Goal: Task Accomplishment & Management: Manage account settings

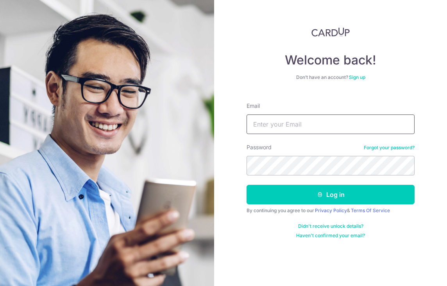
click at [325, 124] on input "Email" at bounding box center [330, 124] width 168 height 20
type input "[EMAIL_ADDRESS][DOMAIN_NAME]"
click at [246, 185] on button "Log in" at bounding box center [330, 195] width 168 height 20
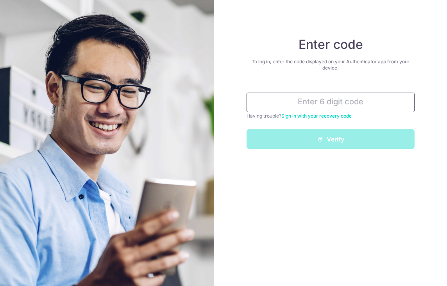
click at [357, 102] on input "text" at bounding box center [330, 103] width 168 height 20
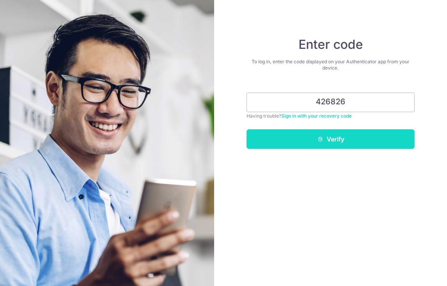
type input "426826"
click at [374, 145] on button "Verify" at bounding box center [330, 139] width 168 height 20
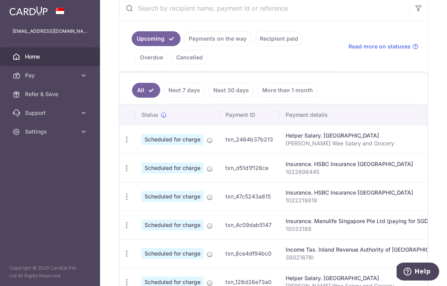
scroll to position [166, 0]
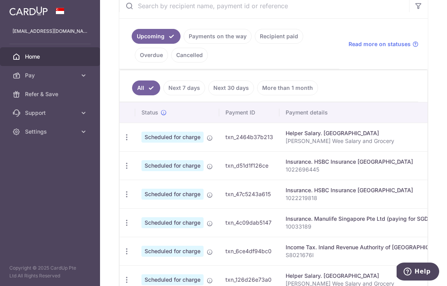
click at [310, 136] on div "Helper Salary. Sulastri" at bounding box center [369, 133] width 167 height 8
click at [127, 134] on icon "button" at bounding box center [127, 137] width 8 height 8
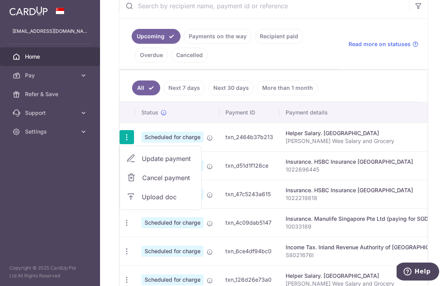
click at [161, 160] on span "Update payment" at bounding box center [168, 158] width 53 height 9
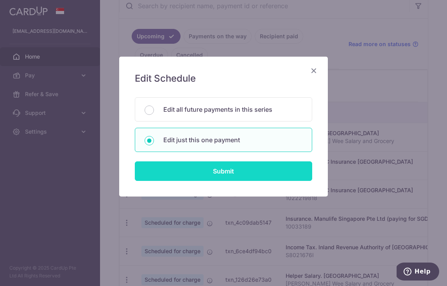
click at [227, 173] on input "Submit" at bounding box center [223, 171] width 177 height 20
radio input "true"
type input "750.00"
type input "24/10/2025"
type input "Lim Siew Wee Salary and Grocery"
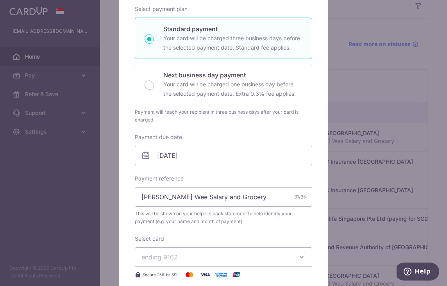
scroll to position [121, 0]
click at [183, 156] on input "24/10/2025" at bounding box center [223, 155] width 177 height 20
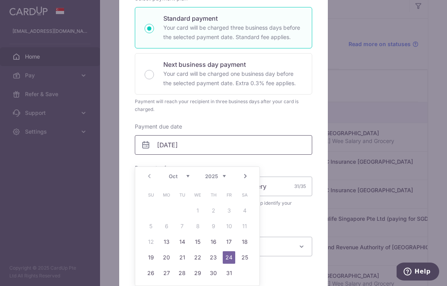
scroll to position [134, 0]
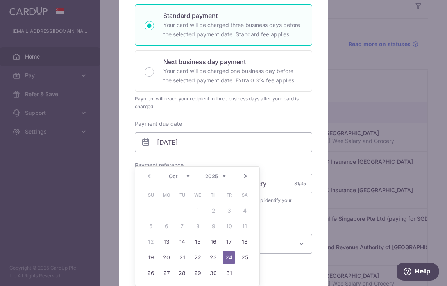
click at [272, 162] on div "Payment reference Lim Siew Wee Salary and Grocery 31/35 This will be shown on y…" at bounding box center [223, 186] width 177 height 51
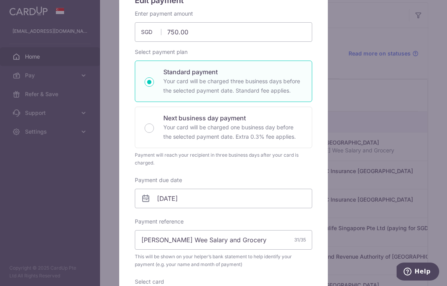
scroll to position [35, 0]
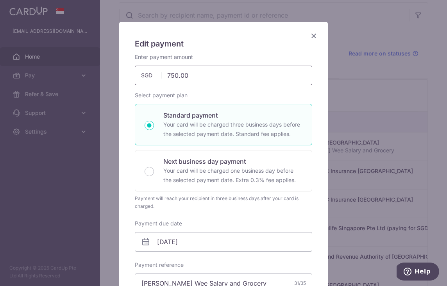
drag, startPoint x: 178, startPoint y: 75, endPoint x: 168, endPoint y: 75, distance: 9.8
click at [168, 75] on input "750.00" at bounding box center [223, 76] width 177 height 20
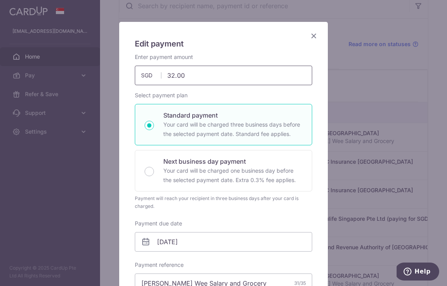
type input "322.00"
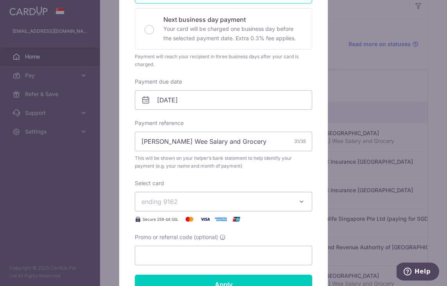
scroll to position [183, 0]
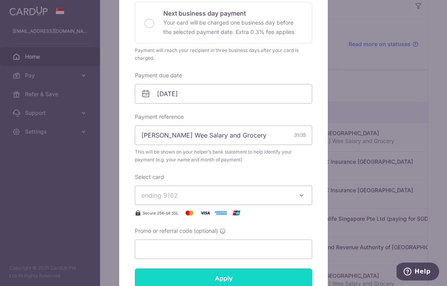
click at [224, 275] on input "Apply" at bounding box center [223, 278] width 177 height 20
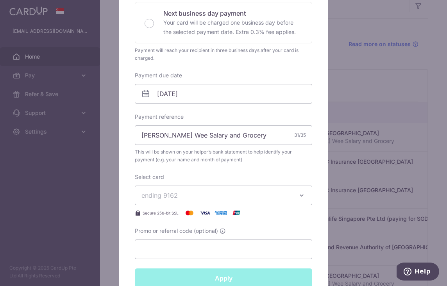
type input "Successfully Applied"
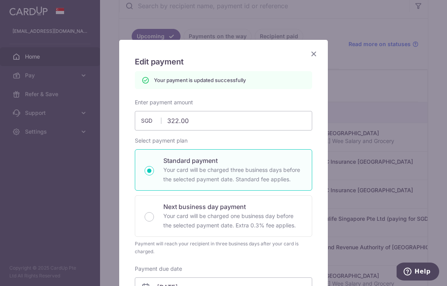
scroll to position [0, 0]
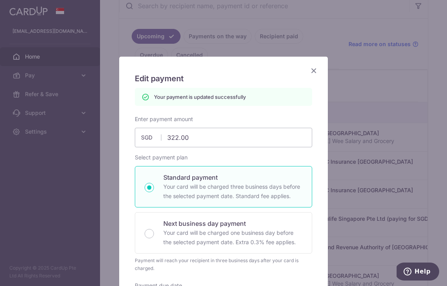
click at [312, 70] on icon "Close" at bounding box center [313, 71] width 9 height 10
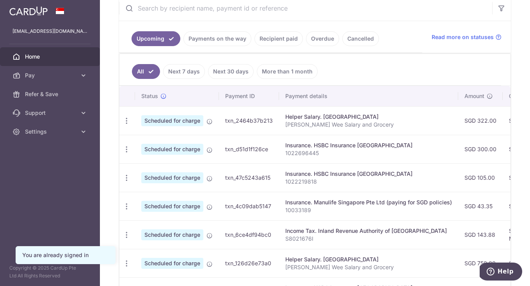
scroll to position [209, 0]
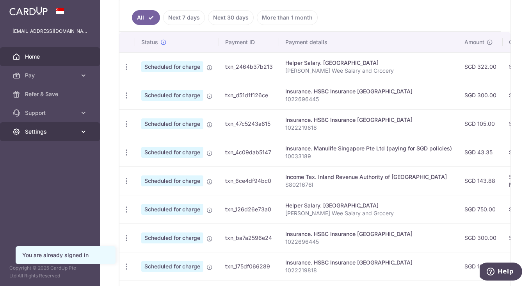
click at [82, 128] on icon at bounding box center [84, 132] width 8 height 8
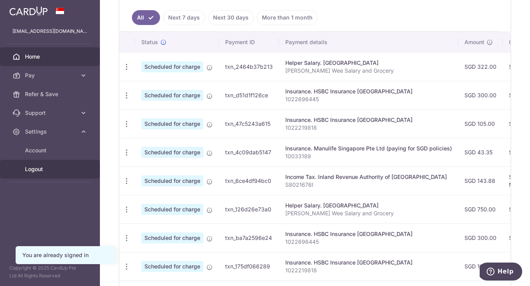
click at [39, 169] on span "Logout" at bounding box center [51, 169] width 52 height 8
